Goal: Information Seeking & Learning: Learn about a topic

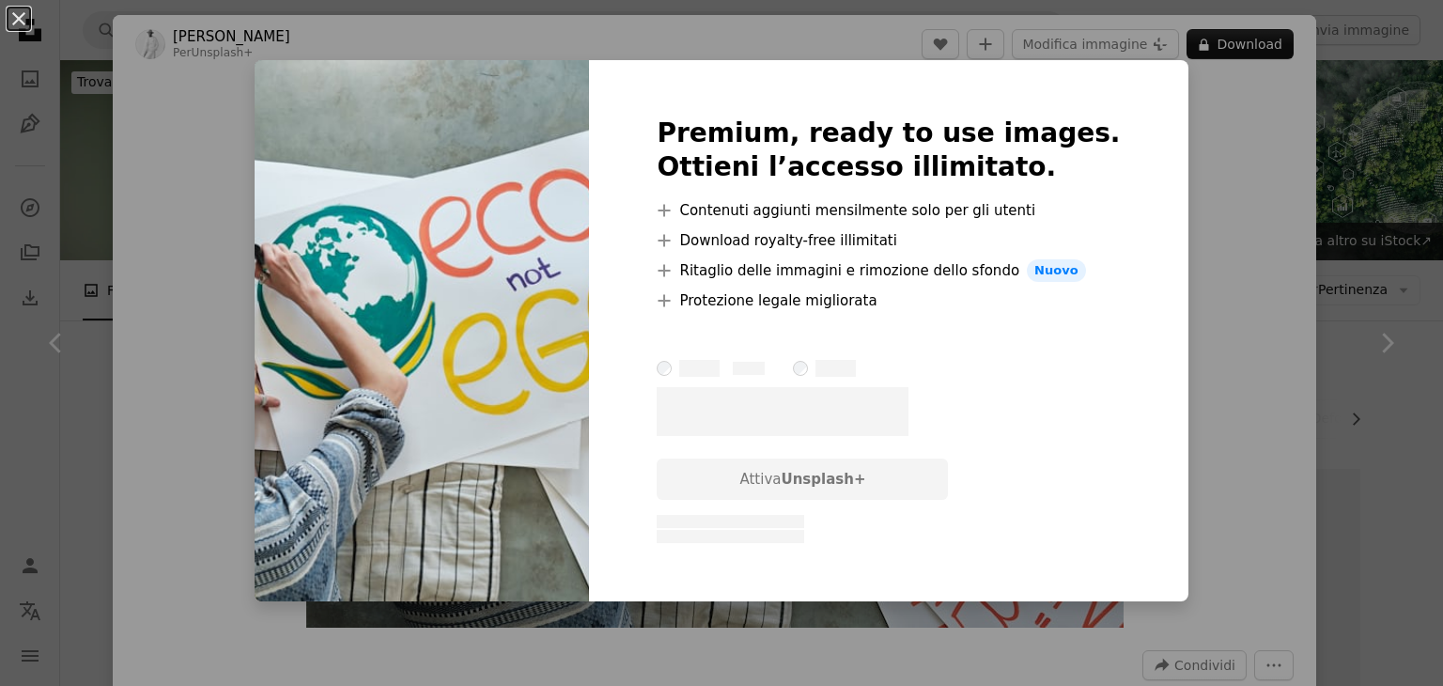
scroll to position [2129, 0]
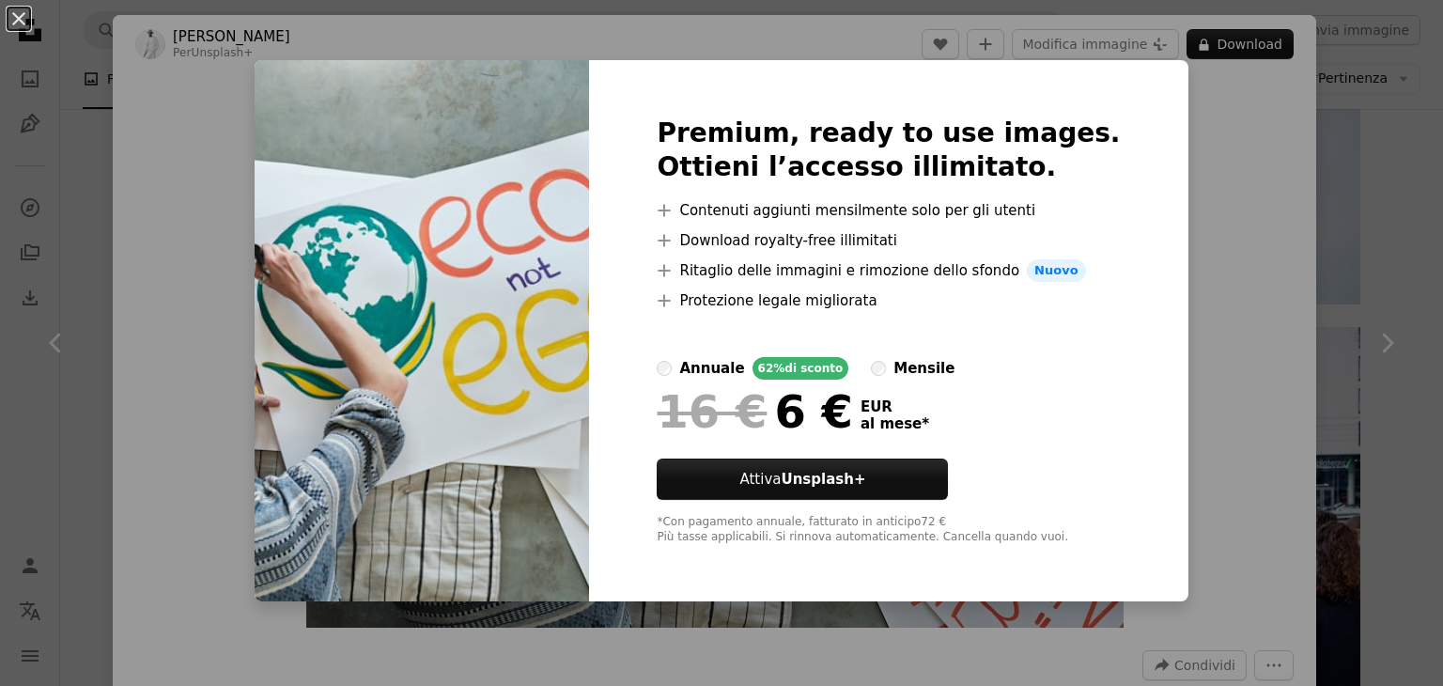
click at [1196, 132] on div "An X shape Premium, ready to use images. Ottieni l’accesso illimitato. A plus s…" at bounding box center [721, 343] width 1443 height 686
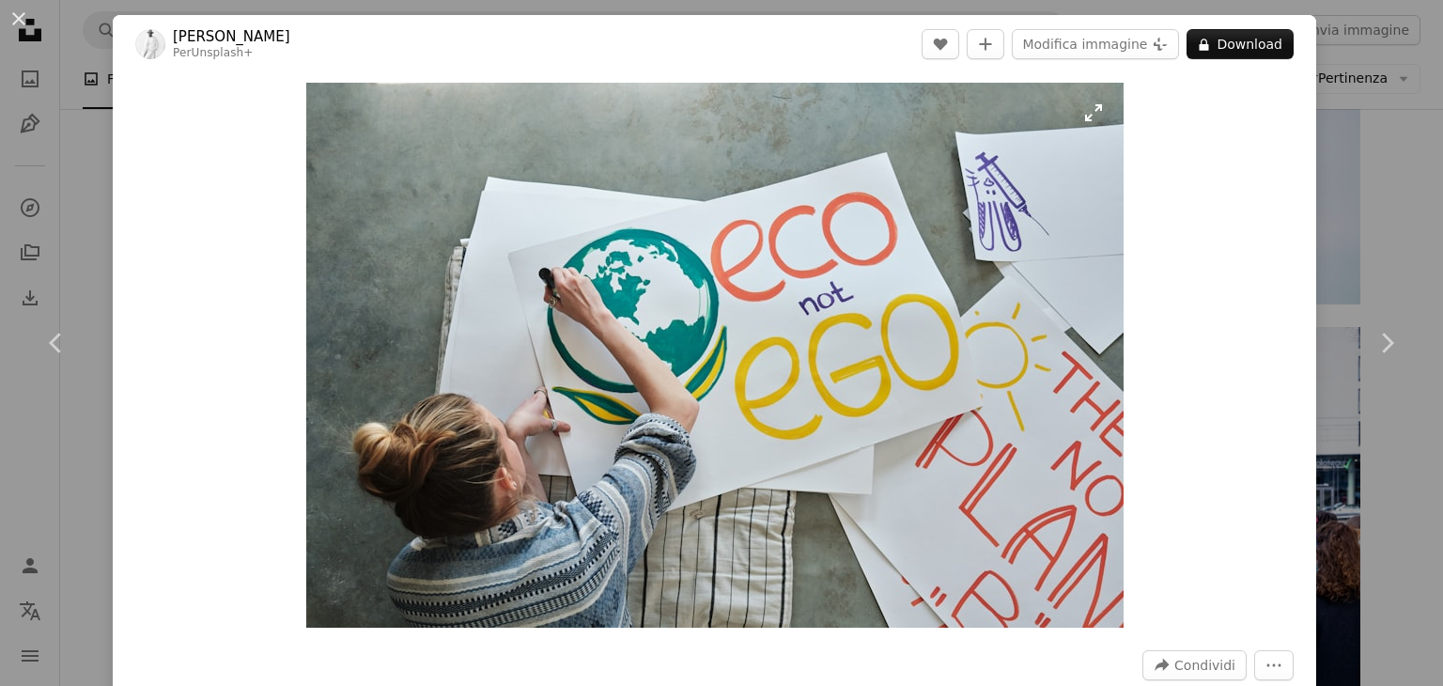
click at [1084, 123] on img "Ingrandisci questa immagine" at bounding box center [714, 355] width 817 height 545
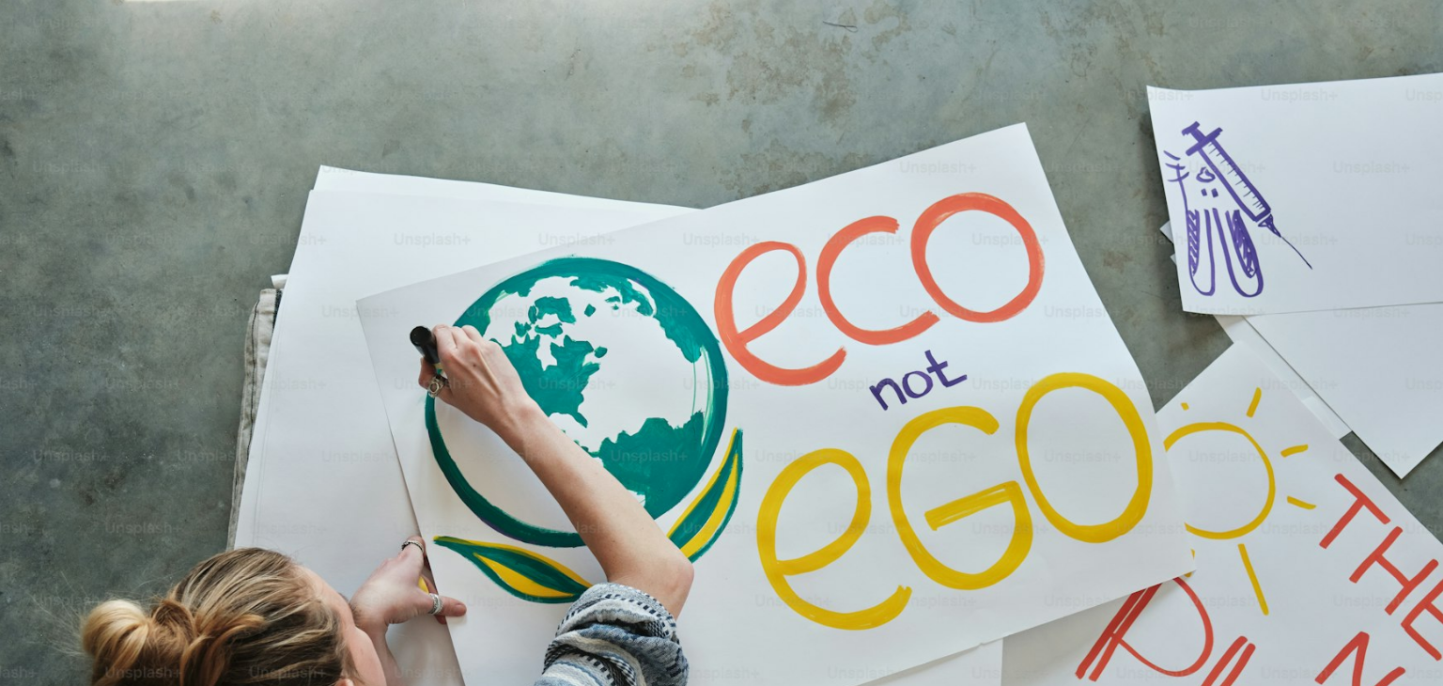
scroll to position [129, 0]
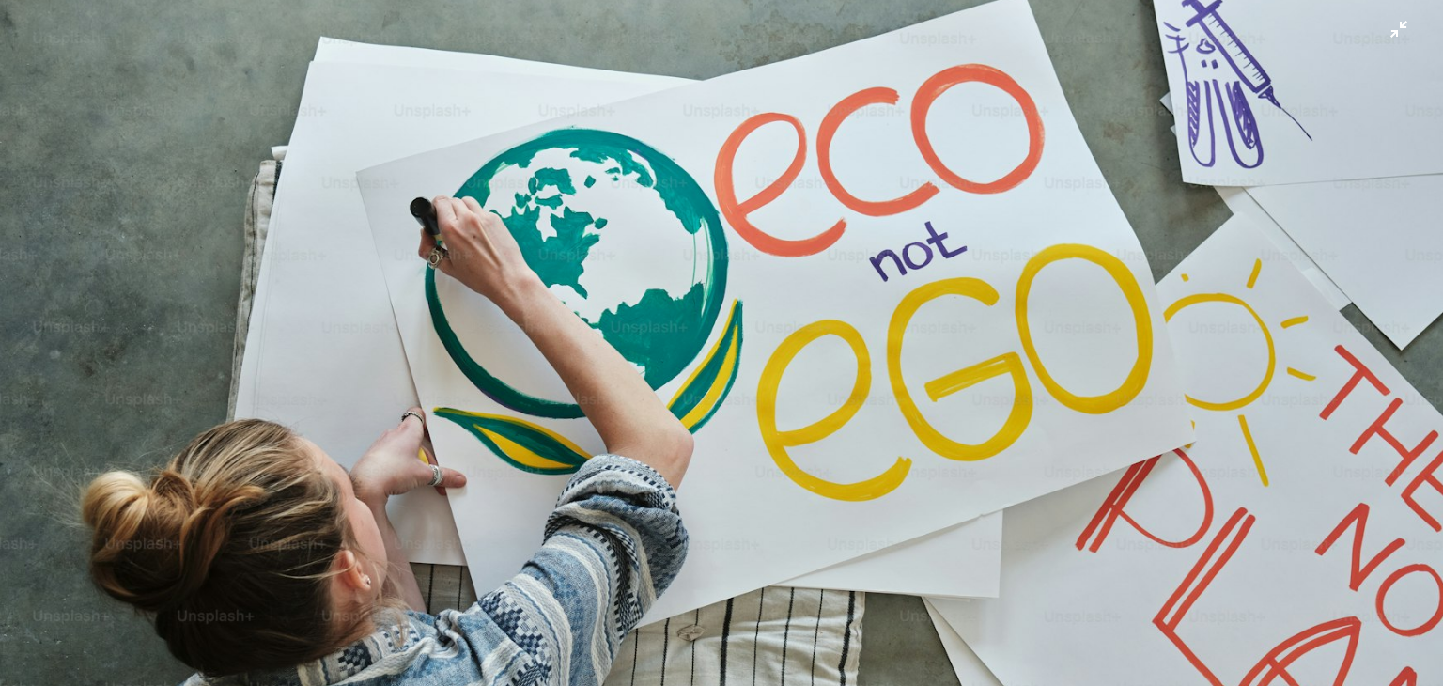
click at [737, 225] on img "Rimpicciolisci questa immagine" at bounding box center [721, 351] width 1445 height 963
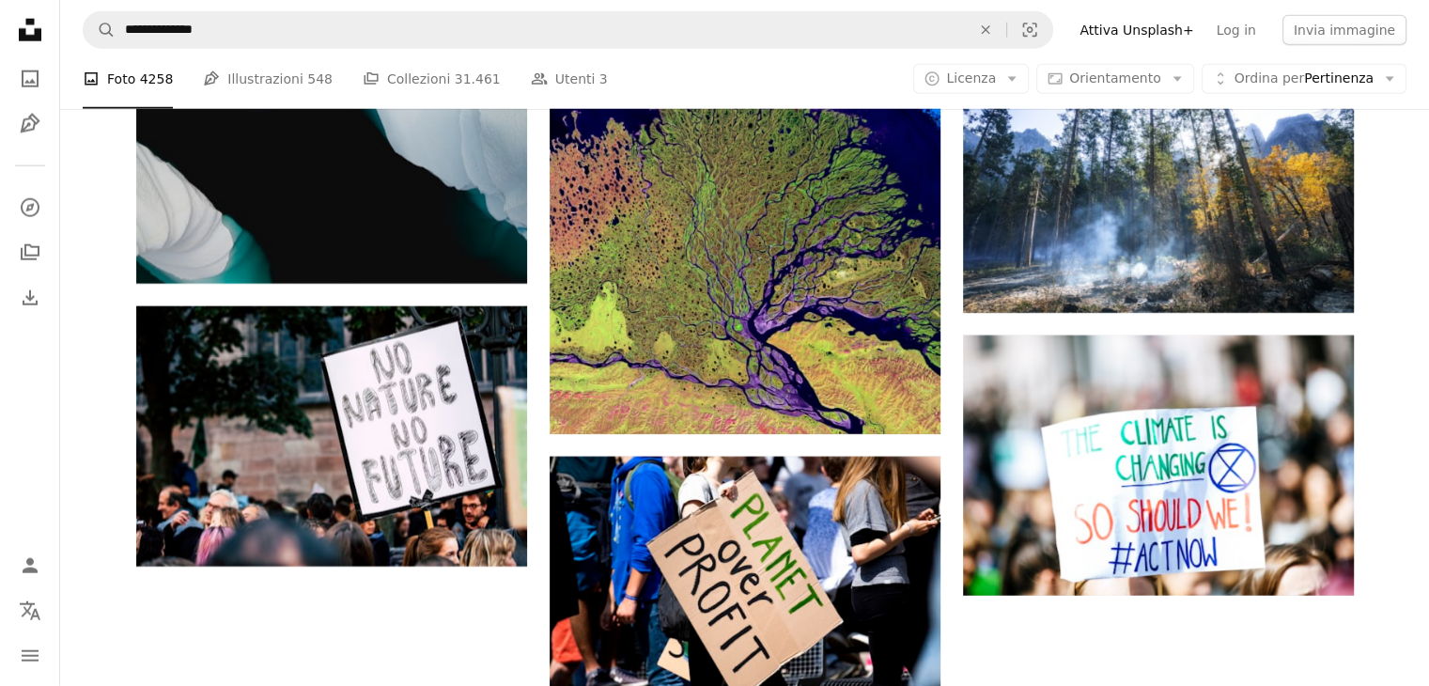
scroll to position [4931, 0]
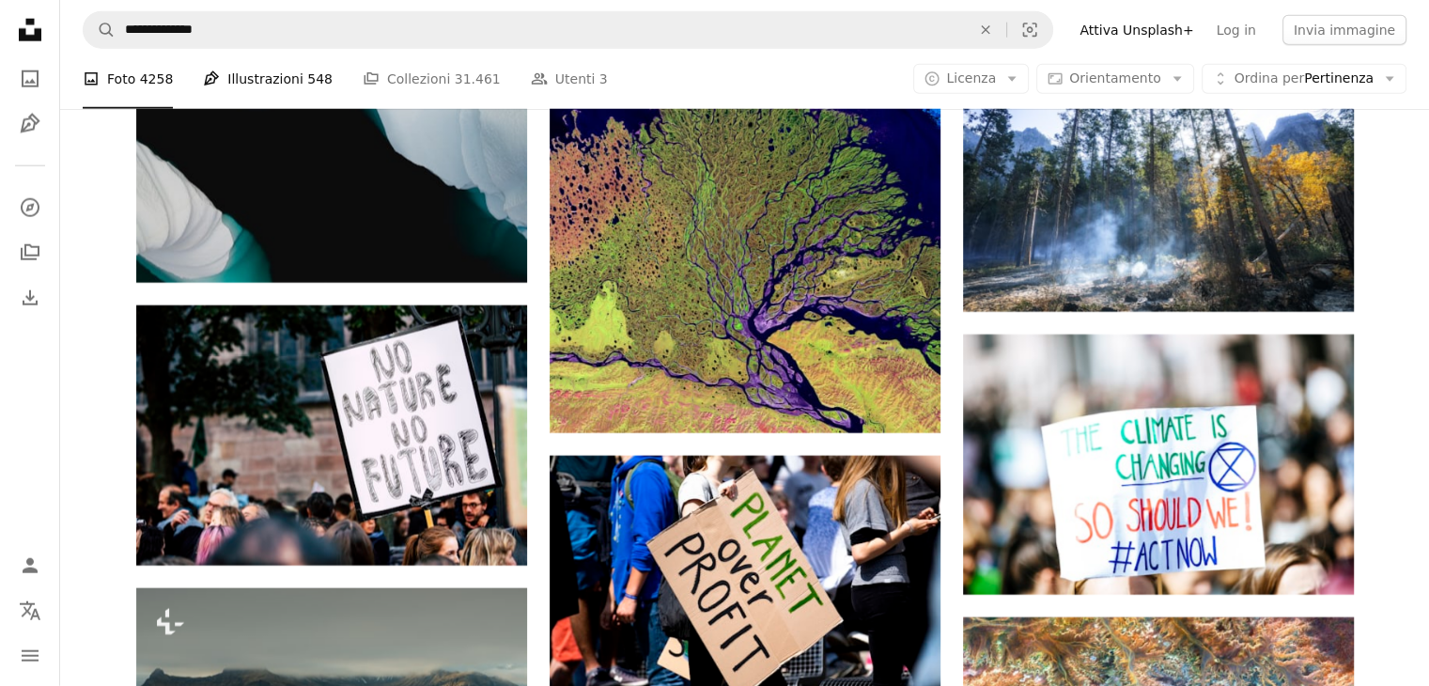
click at [271, 87] on link "Pen Tool Illustrazioni 548" at bounding box center [268, 79] width 130 height 60
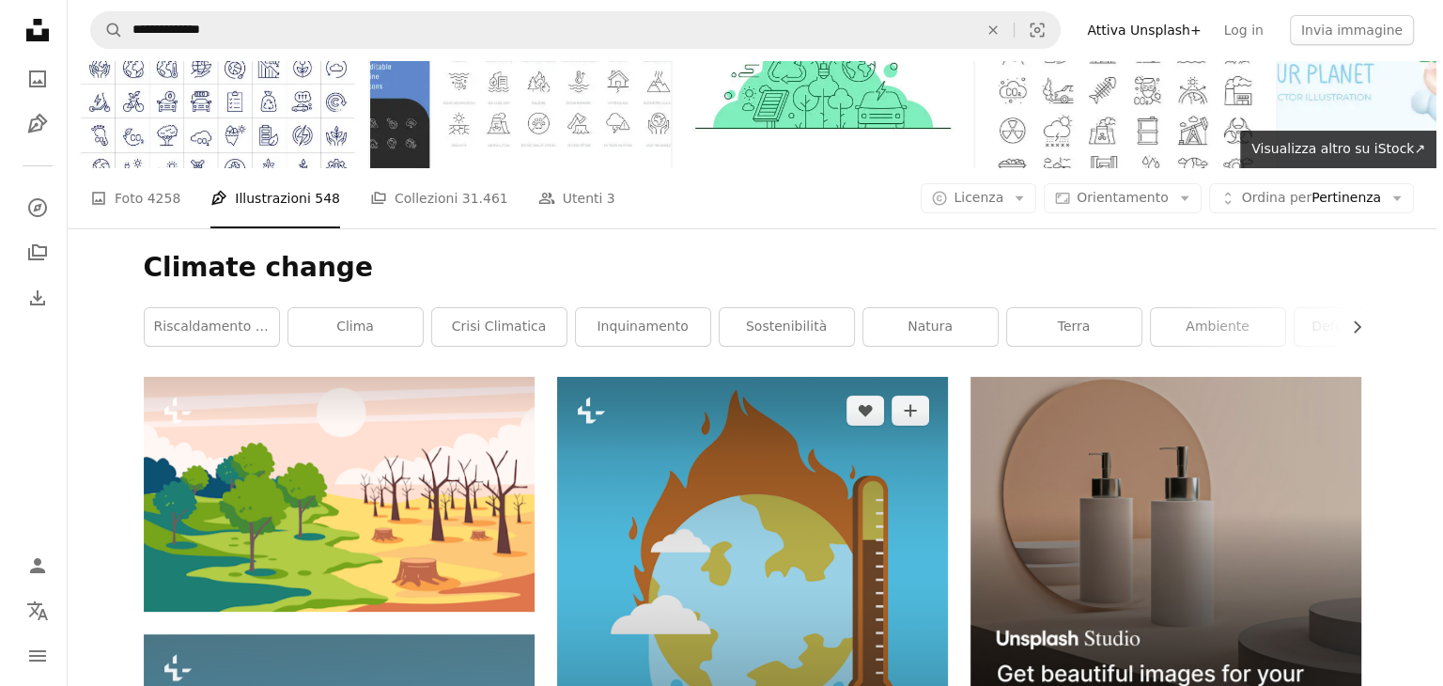
scroll to position [88, 0]
